Goal: Information Seeking & Learning: Compare options

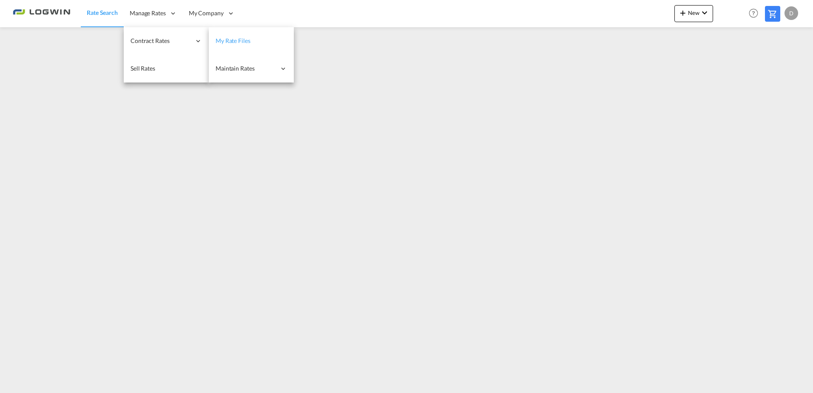
click at [263, 41] on link "My Rate Files" at bounding box center [251, 41] width 85 height 28
